Goal: Subscribe to service/newsletter

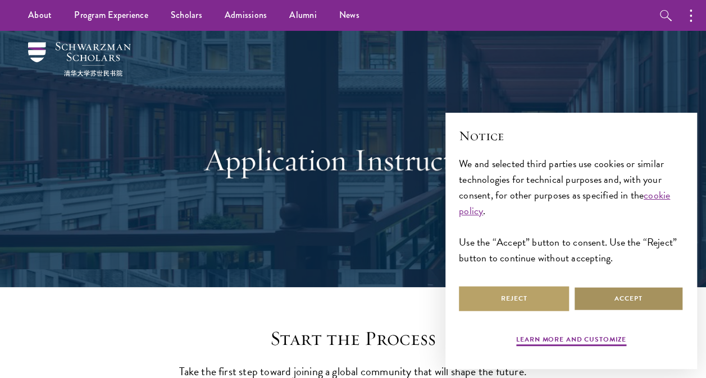
click at [633, 300] on button "Accept" at bounding box center [628, 298] width 110 height 25
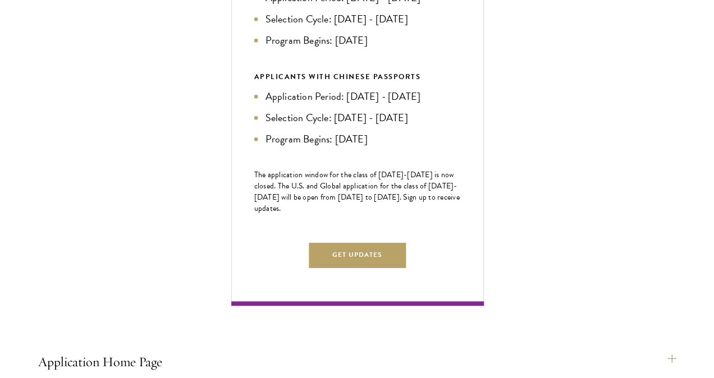
scroll to position [517, 0]
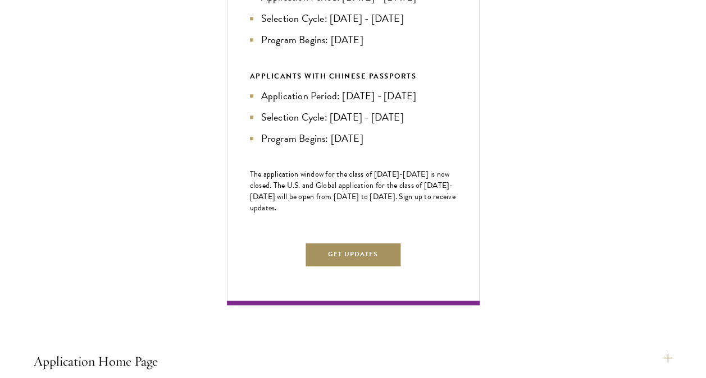
click at [349, 267] on button "Get Updates" at bounding box center [353, 254] width 98 height 25
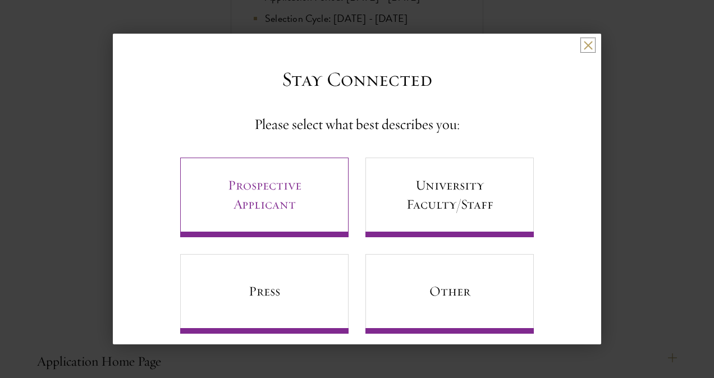
scroll to position [15, 0]
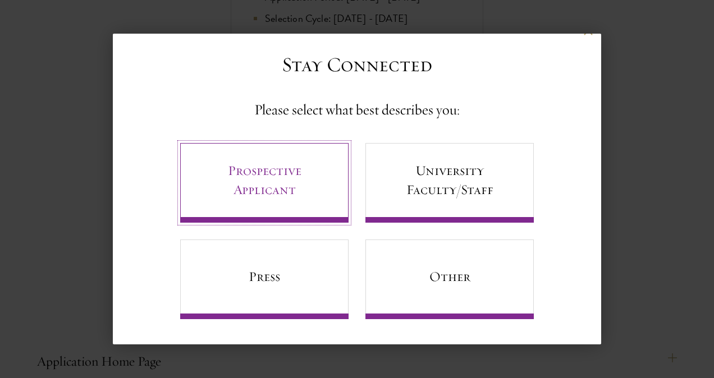
click at [271, 175] on link "Prospective Applicant" at bounding box center [264, 183] width 168 height 80
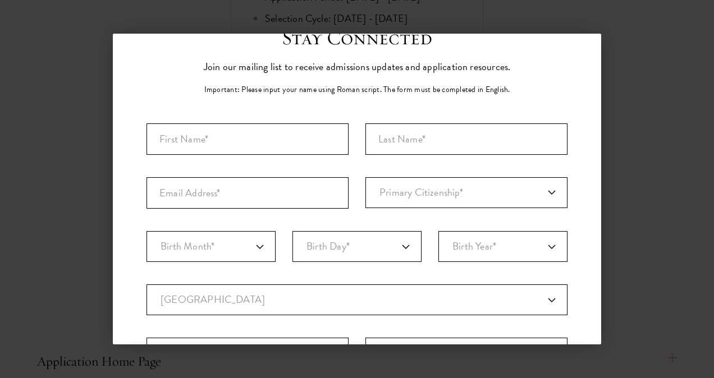
scroll to position [40, 0]
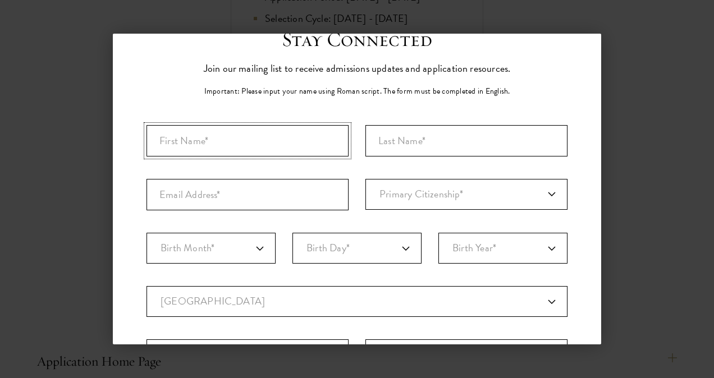
click at [227, 143] on input "First Name*" at bounding box center [248, 140] width 202 height 31
type input "[PERSON_NAME]"
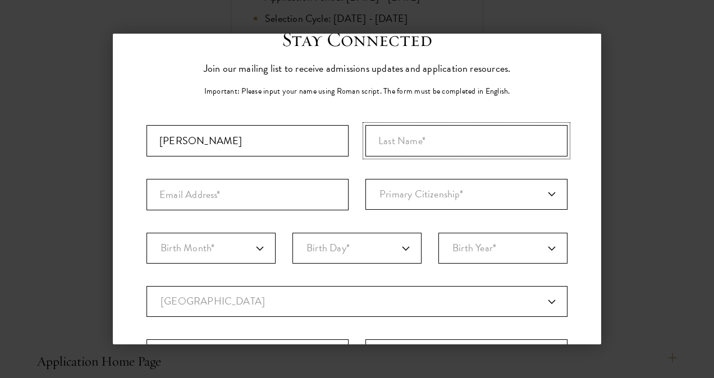
type input "Oumer"
type input "[EMAIL_ADDRESS][DOMAIN_NAME]"
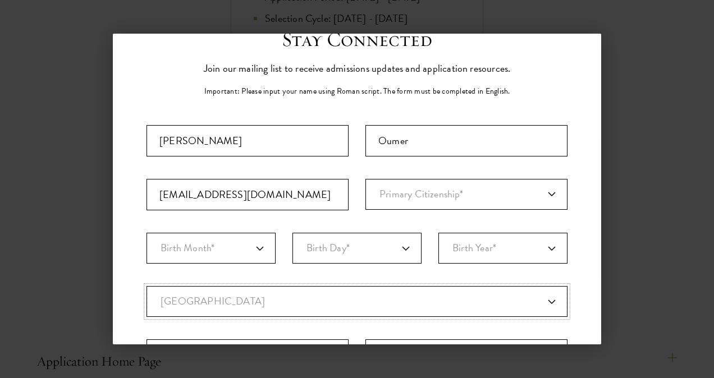
select select "ET"
type input "Bale Robe"
select select
click at [371, 140] on input "Oumer" at bounding box center [467, 140] width 202 height 31
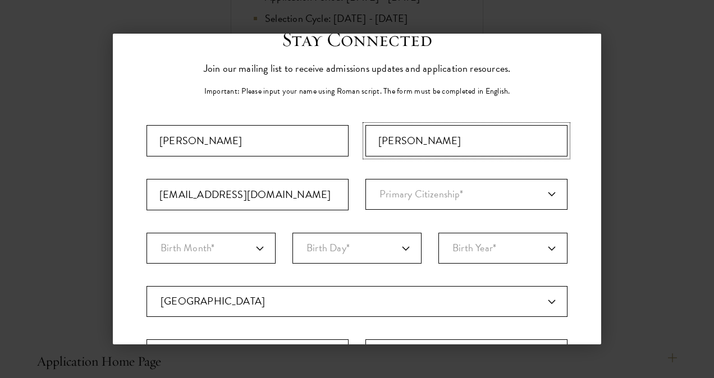
type input "[PERSON_NAME]"
click at [544, 193] on select "Primary Citizenship* [GEOGRAPHIC_DATA] [DEMOGRAPHIC_DATA] [DEMOGRAPHIC_DATA] [D…" at bounding box center [467, 194] width 202 height 31
select select "ET"
click at [366, 179] on select "Primary Citizenship* [GEOGRAPHIC_DATA] [DEMOGRAPHIC_DATA] [DEMOGRAPHIC_DATA] [D…" at bounding box center [467, 194] width 202 height 31
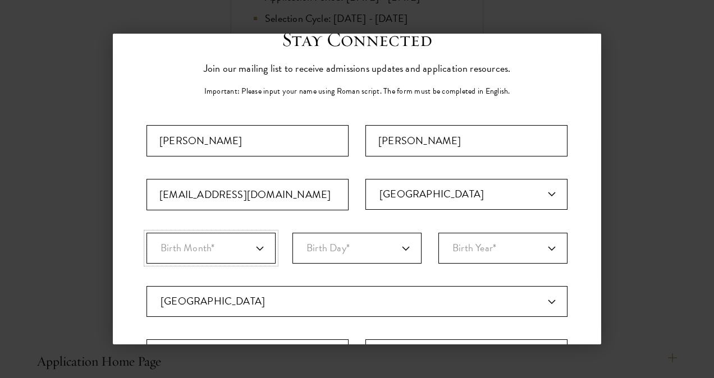
click at [261, 247] on select "Birth Month* January February March April May June July August September Octobe…" at bounding box center [211, 248] width 129 height 31
select select "01"
click at [147, 233] on select "Birth Month* January February March April May June July August September Octobe…" at bounding box center [211, 248] width 129 height 31
click at [402, 246] on select "Birth Day* 1 2 3 4 5 6 7 8 9 10 11 12 13 14 15 16 17 18 19 20 21 22 23 24 25 26…" at bounding box center [357, 248] width 129 height 31
select select "23"
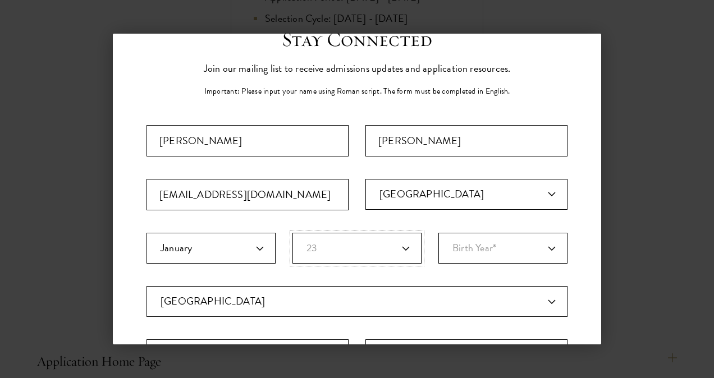
click at [293, 233] on select "Birth Day* 1 2 3 4 5 6 7 8 9 10 11 12 13 14 15 16 17 18 19 20 21 22 23 24 25 26…" at bounding box center [357, 248] width 129 height 31
click at [546, 248] on select "Birth Year* [DEMOGRAPHIC_DATA] [DEMOGRAPHIC_DATA] [DEMOGRAPHIC_DATA] [DEMOGRAPH…" at bounding box center [503, 248] width 129 height 31
select select "1990"
click at [439, 233] on select "Birth Year* [DEMOGRAPHIC_DATA] [DEMOGRAPHIC_DATA] [DEMOGRAPHIC_DATA] [DEMOGRAPH…" at bounding box center [503, 248] width 129 height 31
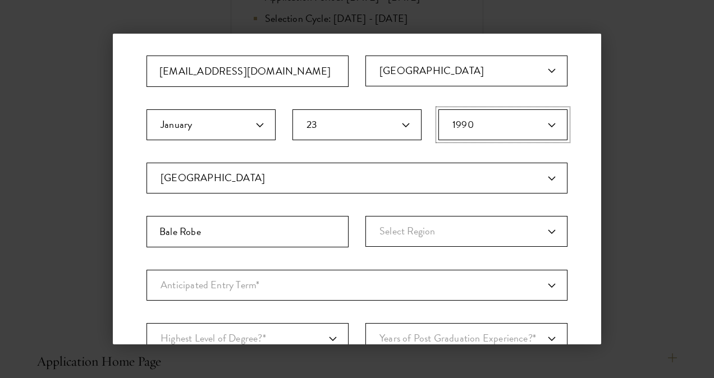
scroll to position [164, 0]
click at [439, 227] on select "Select Region [GEOGRAPHIC_DATA] Afar [GEOGRAPHIC_DATA] [GEOGRAPHIC_DATA]-[GEOGR…" at bounding box center [467, 231] width 202 height 31
select select "Oromia"
click at [366, 216] on select "Select Region [GEOGRAPHIC_DATA] Afar [GEOGRAPHIC_DATA] [GEOGRAPHIC_DATA]-[GEOGR…" at bounding box center [467, 231] width 202 height 31
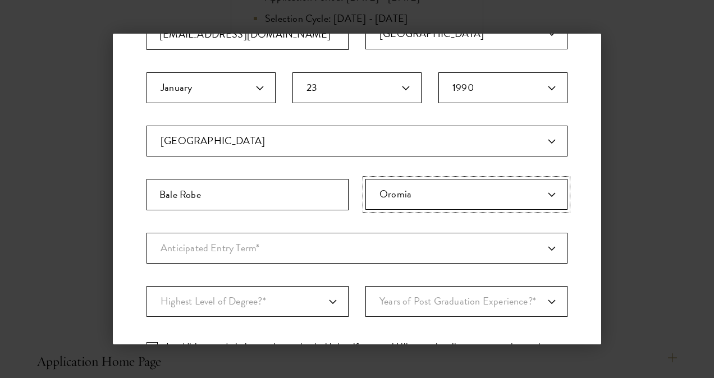
scroll to position [201, 0]
click at [223, 240] on select "Anticipated Entry Term* [DATE] (Application opens [DATE]) Just Exploring" at bounding box center [357, 247] width 421 height 31
click at [147, 232] on select "Anticipated Entry Term* [DATE] (Application opens [DATE]) Just Exploring" at bounding box center [357, 247] width 421 height 31
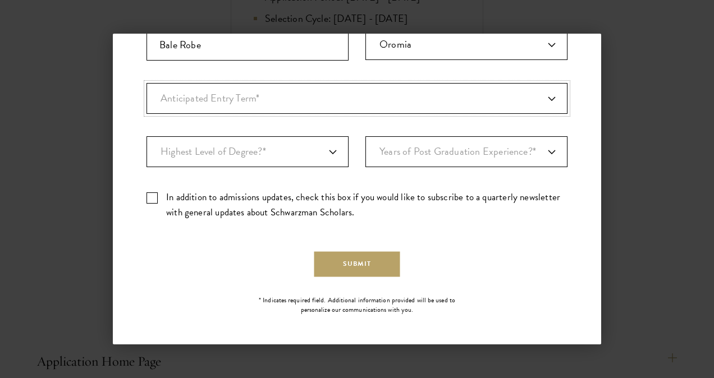
click at [547, 102] on select "Anticipated Entry Term* [DATE] (Application opens [DATE]) Just Exploring" at bounding box center [357, 98] width 421 height 31
select select "e64b8ab3-eabb-4867-96d5-7e6b4840665f"
click at [147, 83] on select "Anticipated Entry Term* [DATE] (Application opens [DATE]) Just Exploring" at bounding box center [357, 98] width 421 height 31
click at [327, 148] on select "Highest Level of Degree?* PHD Bachelor's Master's Current Undergraduate Student" at bounding box center [248, 151] width 202 height 31
select select "009547fe-3364-4351-8e81-63abea734008"
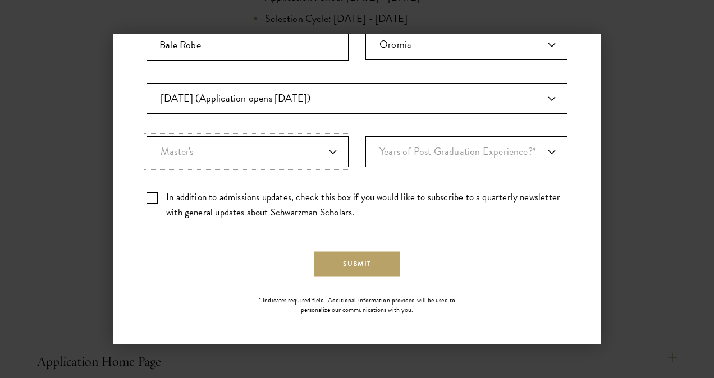
click at [147, 136] on select "Highest Level of Degree?* PHD Bachelor's Master's Current Undergraduate Student" at bounding box center [248, 151] width 202 height 31
click at [417, 150] on select "Years of Post Graduation Experience?* 1 2 3 4 5 6 7 8 9 10" at bounding box center [467, 151] width 202 height 31
select select "6"
click at [366, 136] on select "Years of Post Graduation Experience?* 1 2 3 4 5 6 7 8 9 10" at bounding box center [467, 151] width 202 height 31
click at [149, 194] on label "In addition to admissions updates, check this box if you would like to subscrib…" at bounding box center [357, 205] width 421 height 30
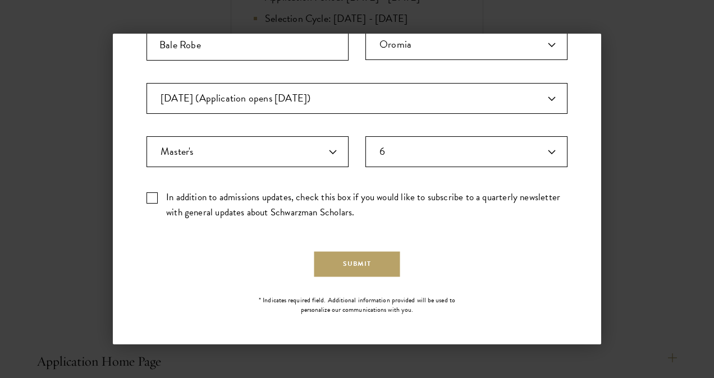
click at [149, 194] on input "In addition to admissions updates, check this box if you would like to subscrib…" at bounding box center [357, 193] width 421 height 7
checkbox input "true"
click at [368, 266] on button "Submit" at bounding box center [357, 264] width 86 height 25
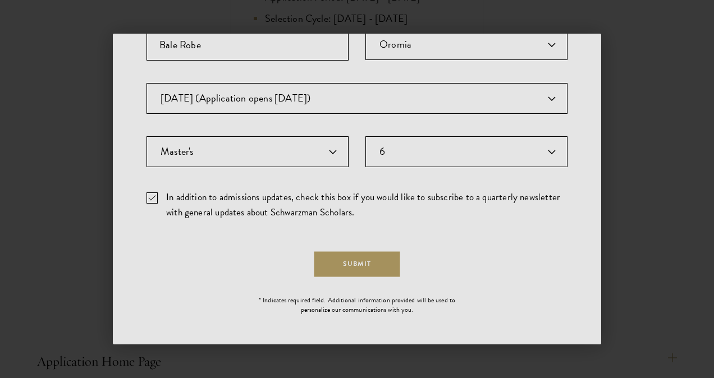
scroll to position [0, 0]
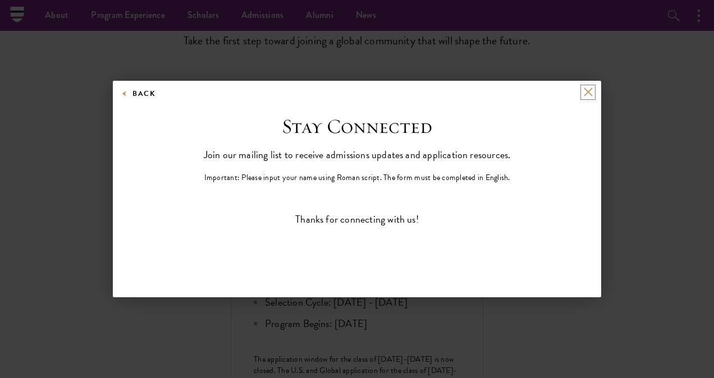
click at [587, 93] on button at bounding box center [588, 93] width 10 height 10
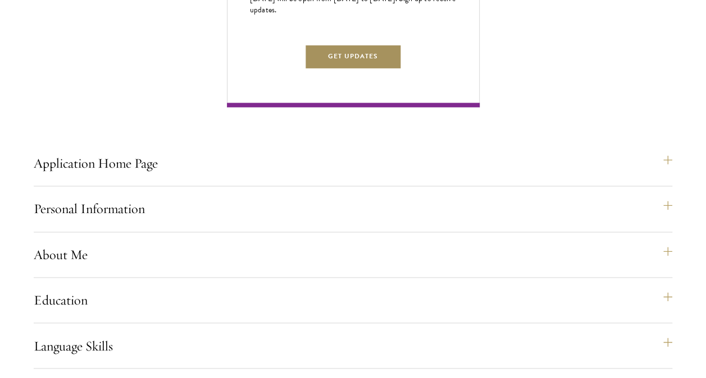
scroll to position [733, 0]
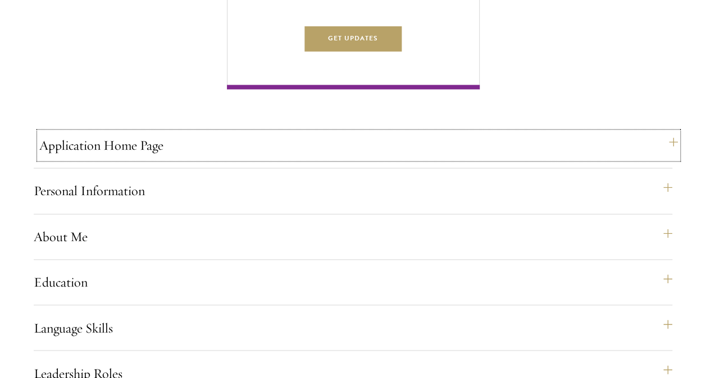
click at [665, 159] on button "Application Home Page" at bounding box center [358, 145] width 638 height 27
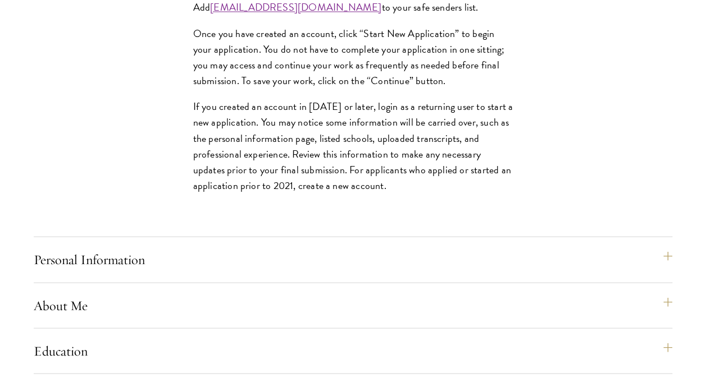
scroll to position [1049, 0]
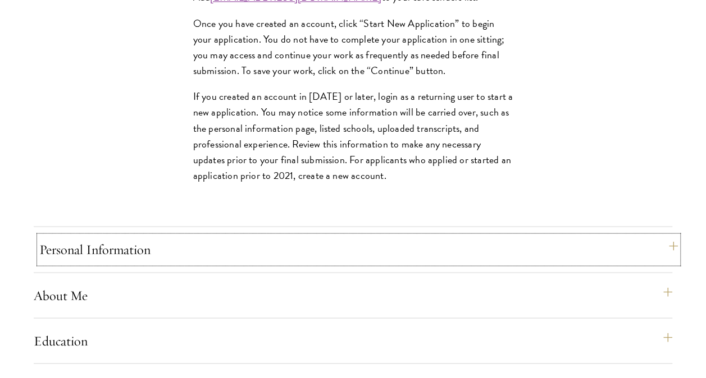
click at [307, 263] on button "Personal Information" at bounding box center [358, 249] width 638 height 27
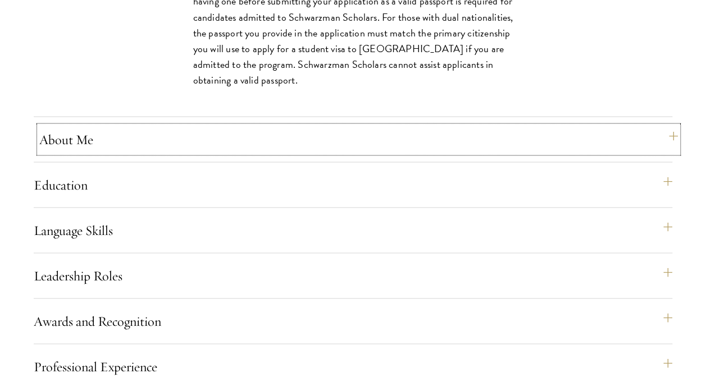
click at [143, 153] on button "About Me" at bounding box center [358, 139] width 638 height 27
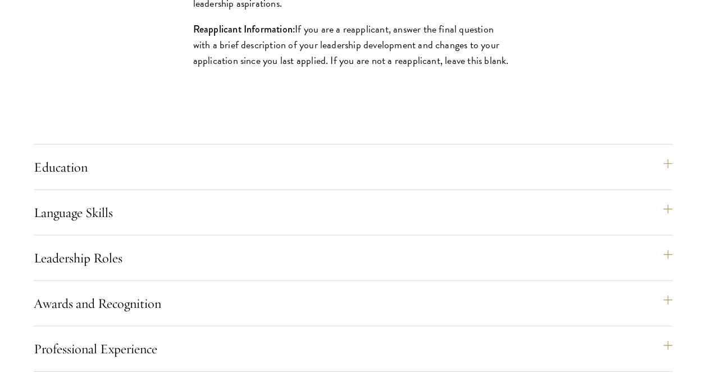
scroll to position [1313, 0]
click at [218, 189] on div "Education List only undergraduate and graduate degrees completed (or on track t…" at bounding box center [353, 171] width 638 height 36
click at [336, 180] on button "Education" at bounding box center [358, 166] width 638 height 27
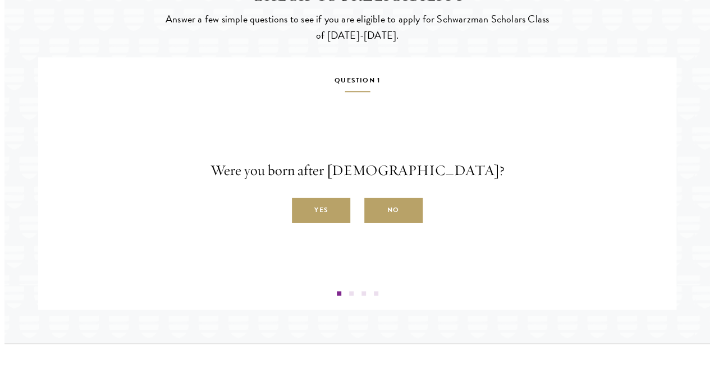
scroll to position [2725, 0]
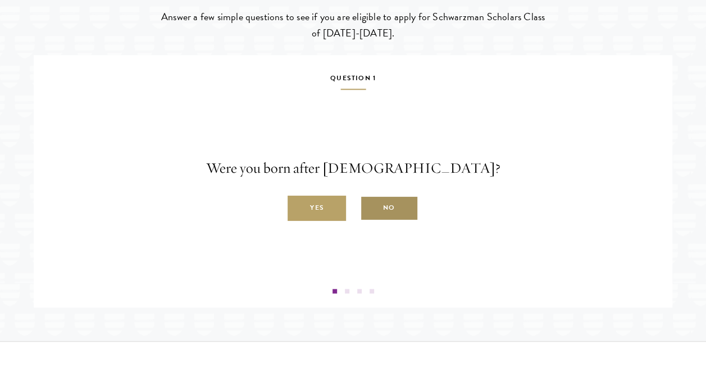
click at [396, 221] on label "No" at bounding box center [389, 208] width 58 height 25
click at [370, 207] on input "No" at bounding box center [365, 202] width 10 height 10
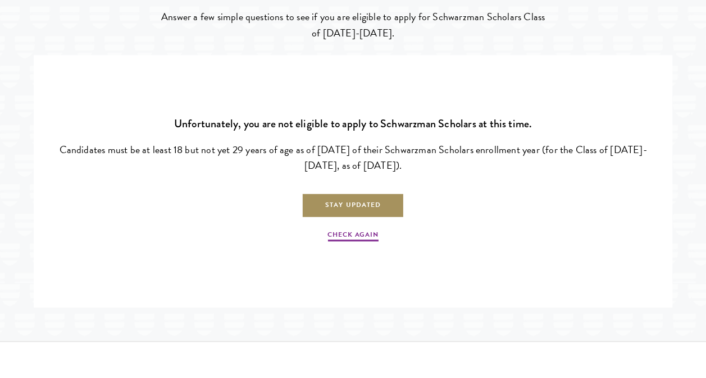
click at [377, 218] on link "Stay Updated" at bounding box center [353, 205] width 103 height 25
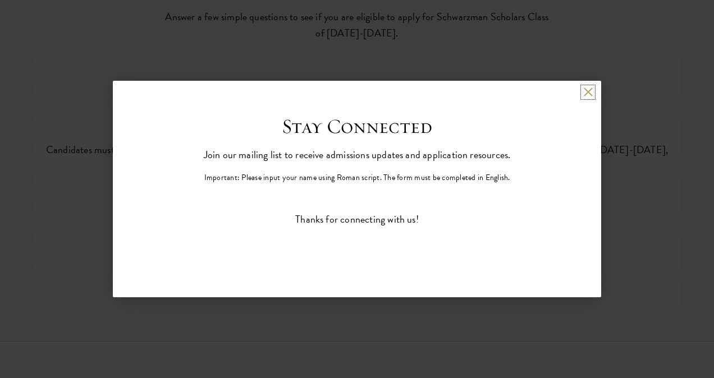
click at [583, 95] on button at bounding box center [588, 93] width 10 height 10
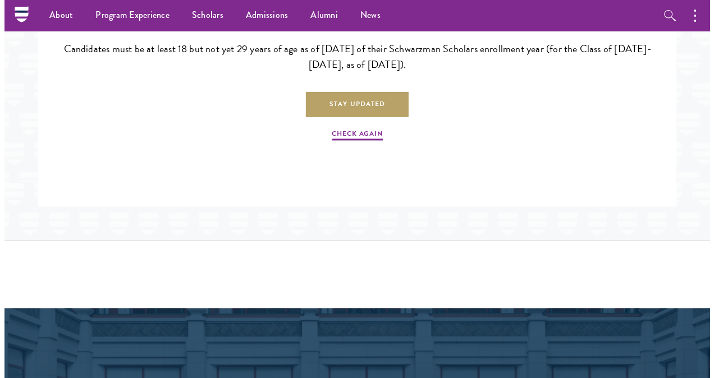
scroll to position [2825, 0]
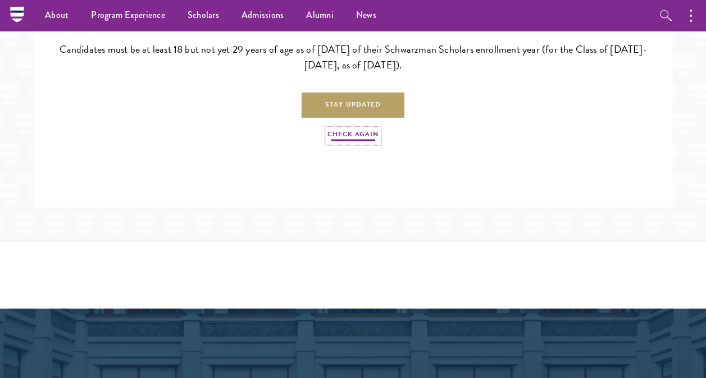
click at [357, 143] on link "Check Again" at bounding box center [352, 135] width 51 height 13
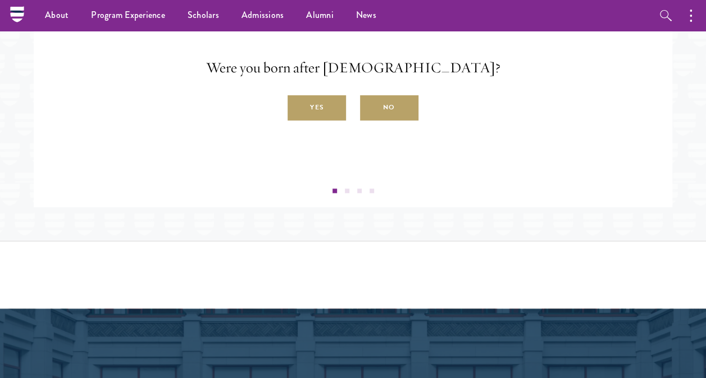
click at [346, 193] on span at bounding box center [347, 191] width 4 height 4
click at [402, 121] on label "No" at bounding box center [389, 107] width 58 height 25
click at [370, 107] on input "No" at bounding box center [365, 102] width 10 height 10
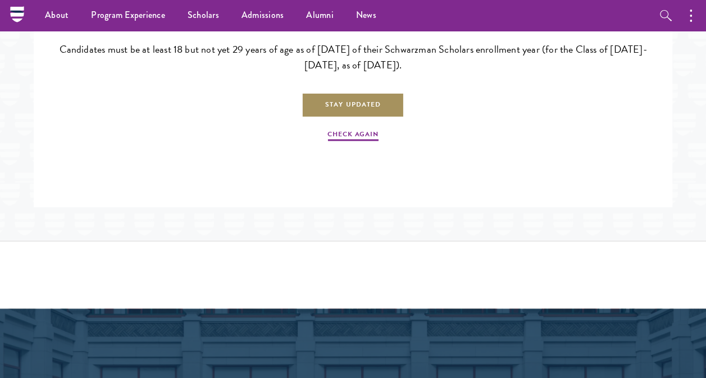
click at [381, 118] on link "Stay Updated" at bounding box center [353, 105] width 103 height 25
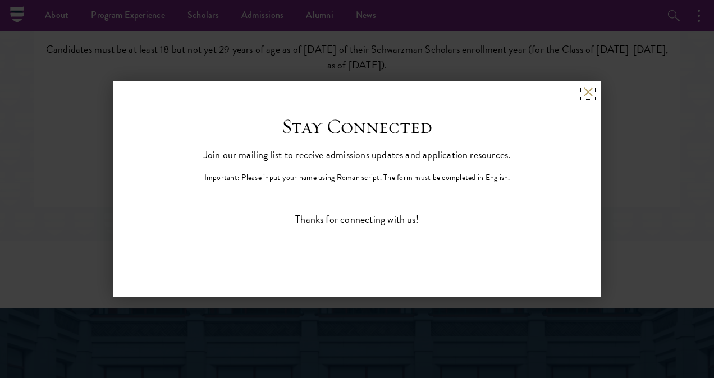
click at [588, 94] on button at bounding box center [588, 93] width 10 height 10
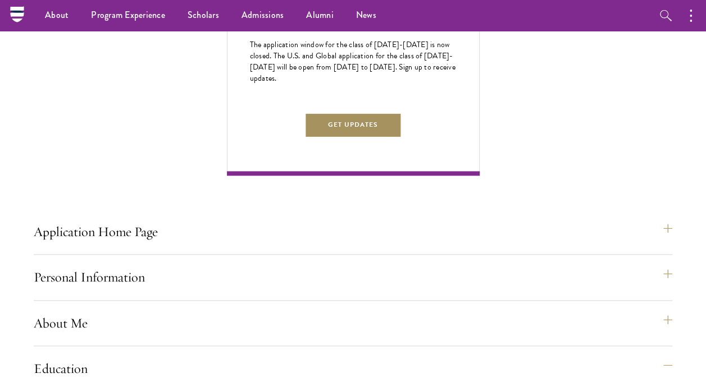
scroll to position [0, 0]
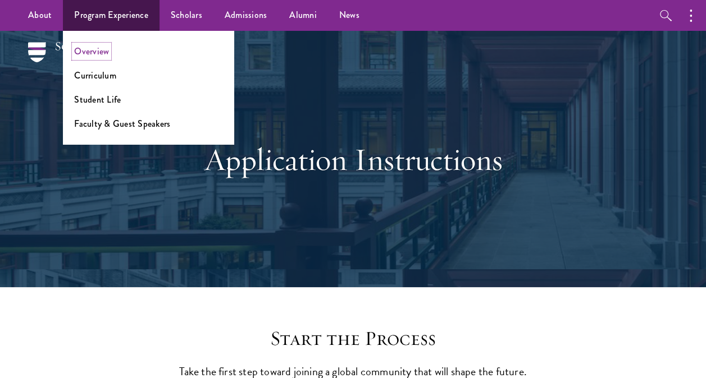
click at [94, 56] on link "Overview" at bounding box center [91, 51] width 35 height 13
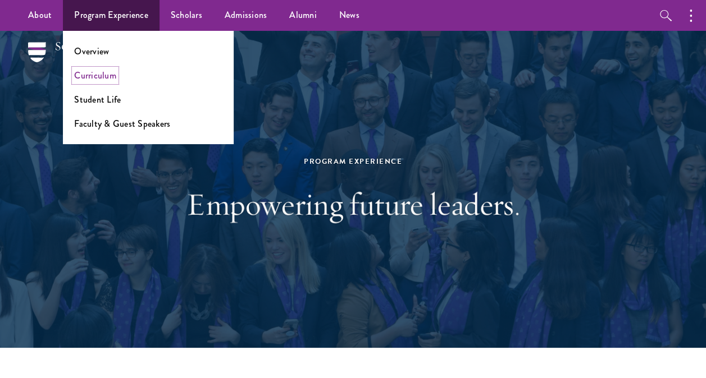
click at [100, 77] on link "Curriculum" at bounding box center [95, 75] width 42 height 13
